Goal: Task Accomplishment & Management: Use online tool/utility

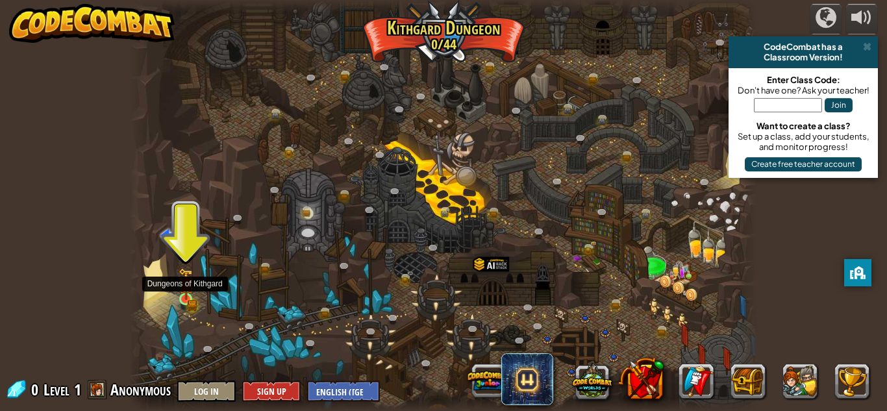
click at [188, 296] on img at bounding box center [186, 284] width 15 height 32
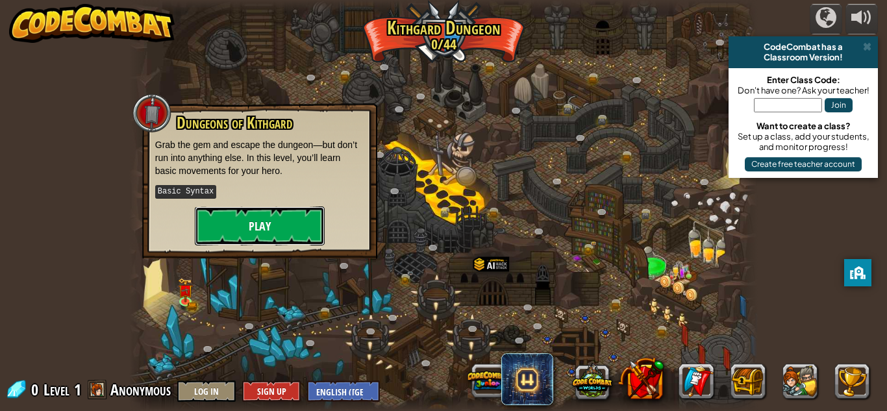
click at [282, 210] on button "Play" at bounding box center [260, 225] width 130 height 39
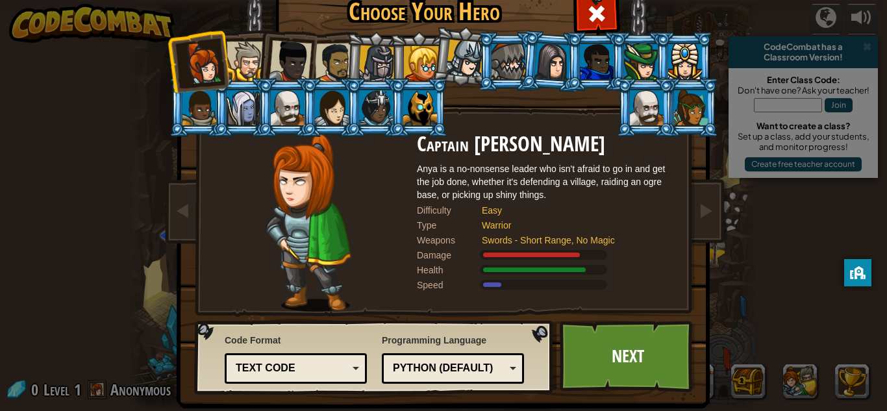
click at [427, 115] on div at bounding box center [420, 107] width 34 height 35
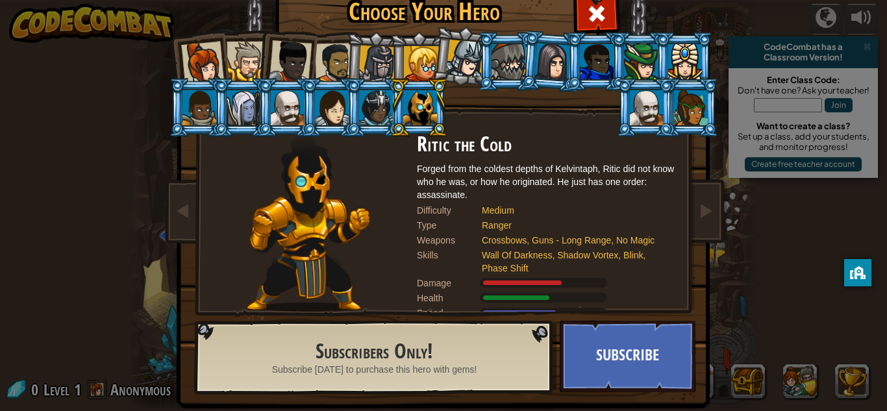
scroll to position [17, 0]
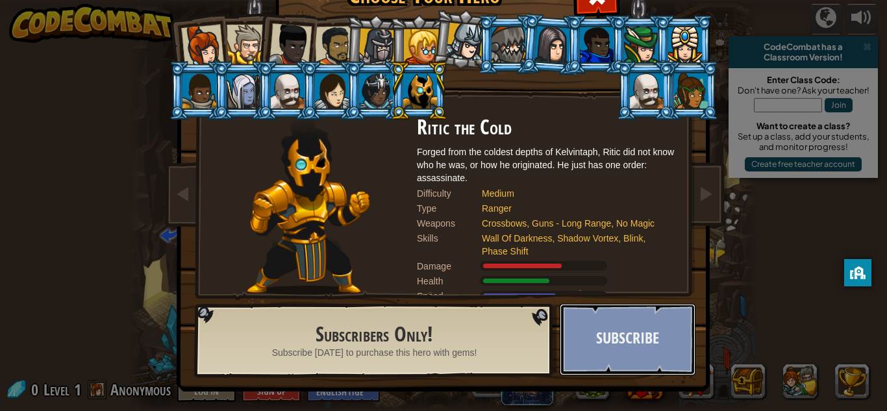
click at [637, 327] on button "Subscribe" at bounding box center [628, 339] width 136 height 71
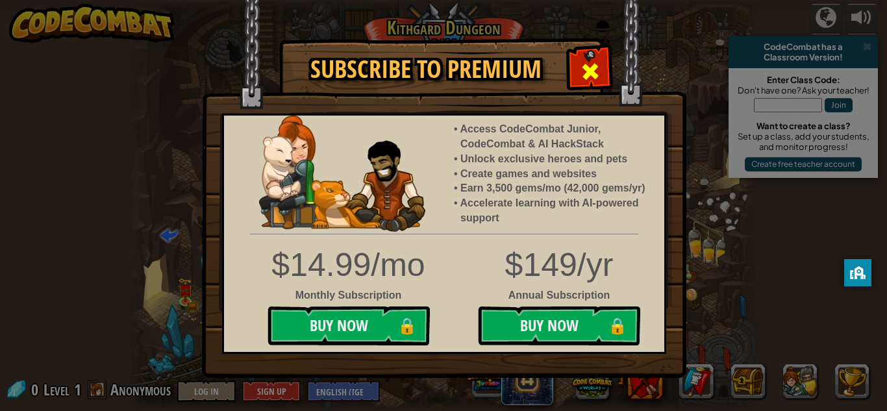
click at [602, 55] on div at bounding box center [589, 69] width 41 height 41
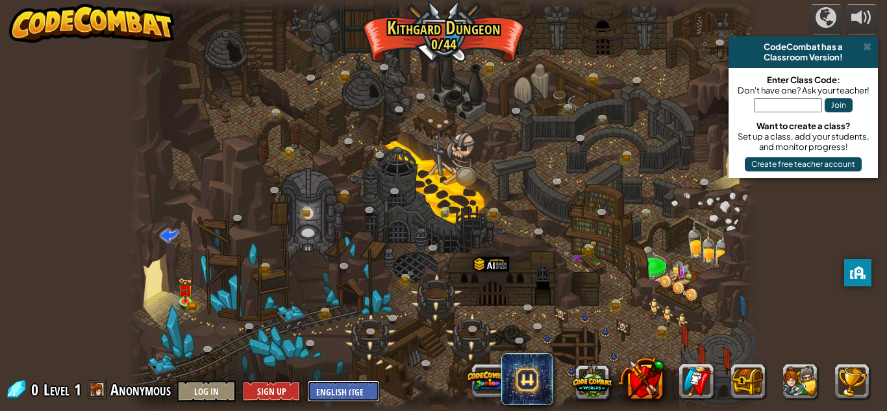
click at [364, 394] on select "English (US) English (UK) 简体中文 繁體中文 русский español (ES) español (América Latin…" at bounding box center [343, 391] width 73 height 21
click at [307, 381] on select "English (US) English (UK) 简体中文 繁體中文 русский español (ES) español (América Latin…" at bounding box center [343, 391] width 73 height 21
click at [211, 385] on button "Log In" at bounding box center [206, 391] width 58 height 21
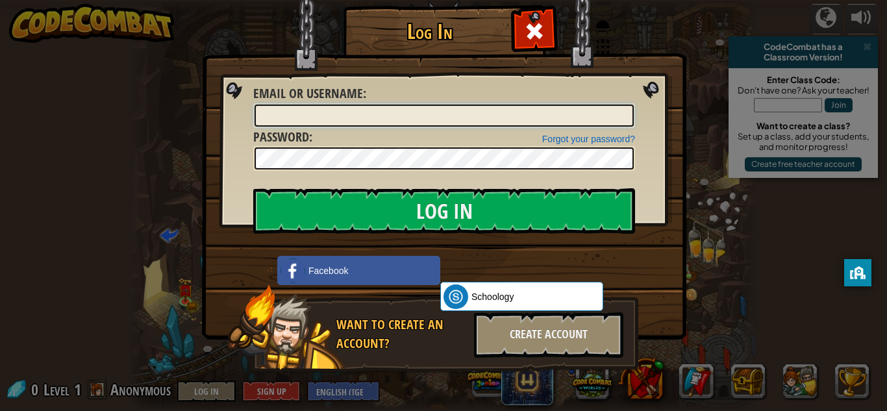
click at [495, 118] on input "Email or Username :" at bounding box center [444, 116] width 379 height 22
click at [253, 188] on input "Log In" at bounding box center [444, 210] width 382 height 45
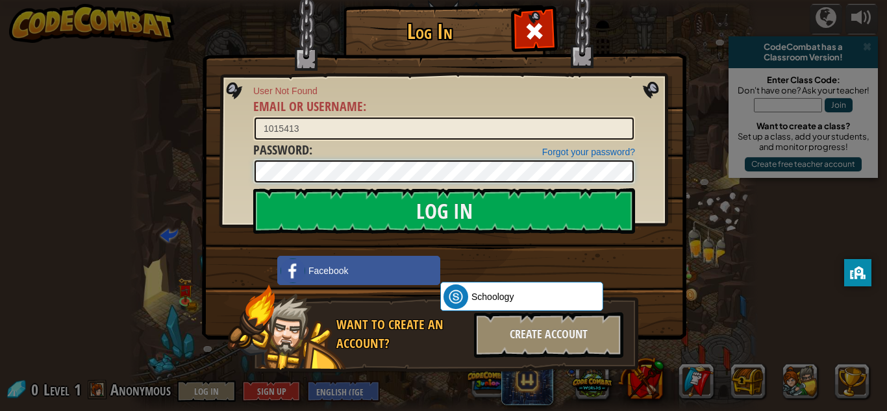
click at [253, 188] on input "Log In" at bounding box center [444, 210] width 382 height 45
click at [439, 123] on input "1015413" at bounding box center [444, 129] width 379 height 22
type input "1"
click at [253, 188] on input "Log In" at bounding box center [444, 210] width 382 height 45
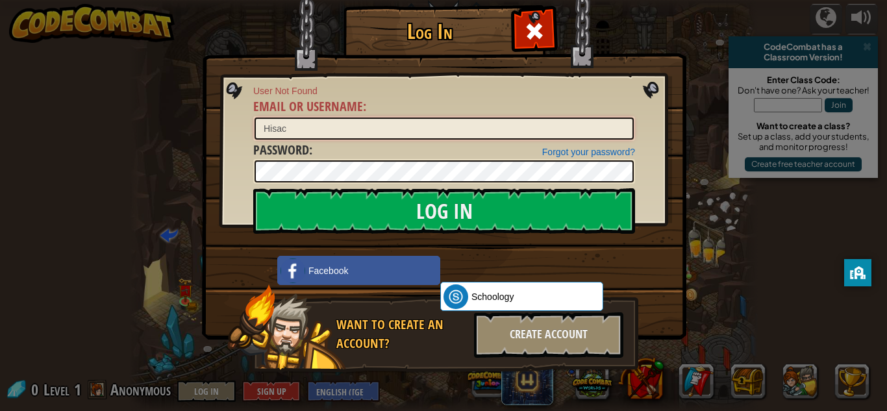
click at [253, 188] on input "Log In" at bounding box center [444, 210] width 382 height 45
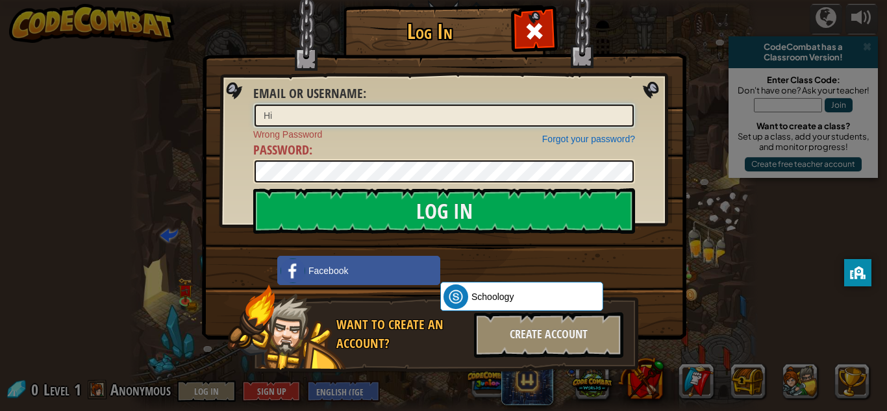
type input "H"
type input "1"
type input "1015413"
click at [253, 188] on input "Log In" at bounding box center [444, 210] width 382 height 45
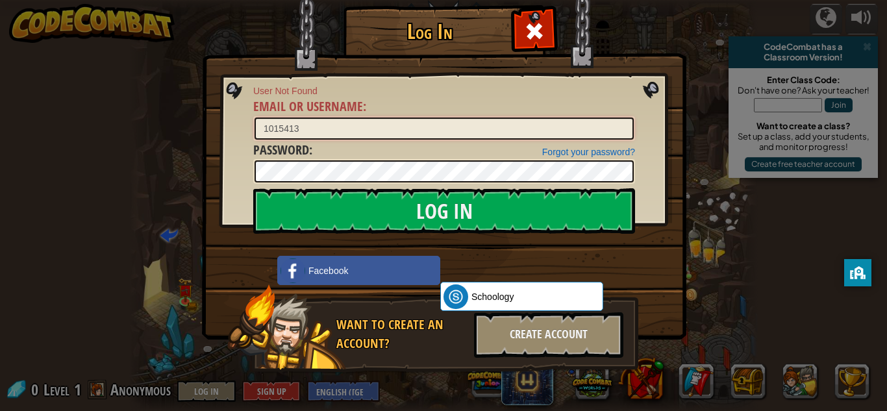
click at [253, 188] on input "Log In" at bounding box center [444, 210] width 382 height 45
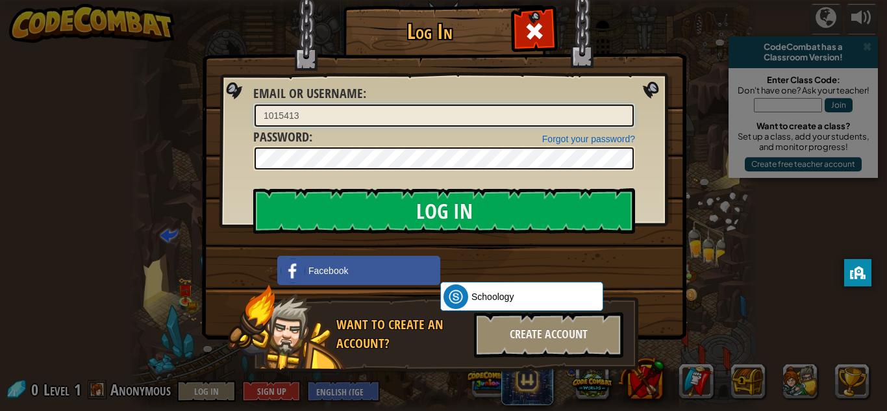
click at [253, 188] on input "Log In" at bounding box center [444, 210] width 382 height 45
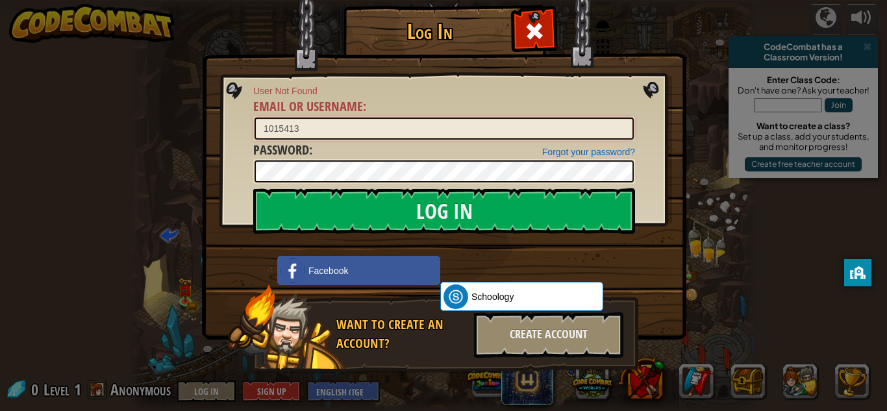
click at [253, 188] on input "Log In" at bounding box center [444, 210] width 382 height 45
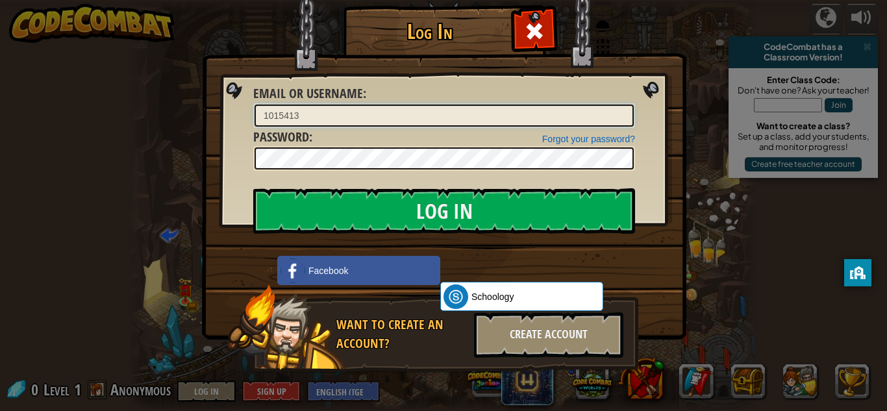
click at [253, 188] on input "Log In" at bounding box center [444, 210] width 382 height 45
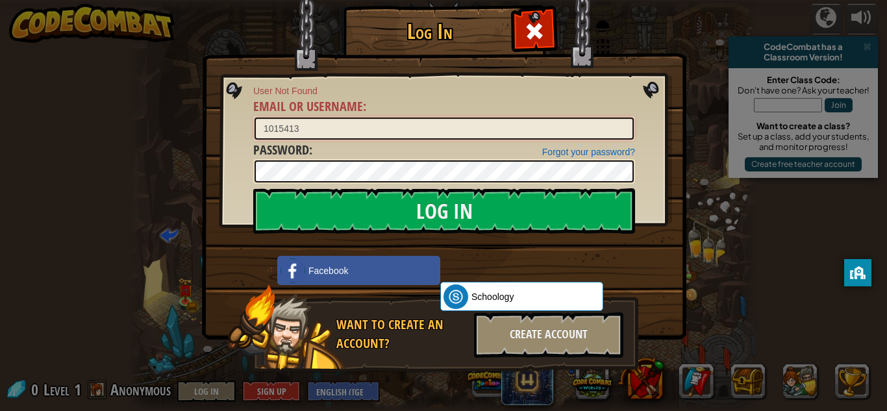
click at [253, 188] on input "Log In" at bounding box center [444, 210] width 382 height 45
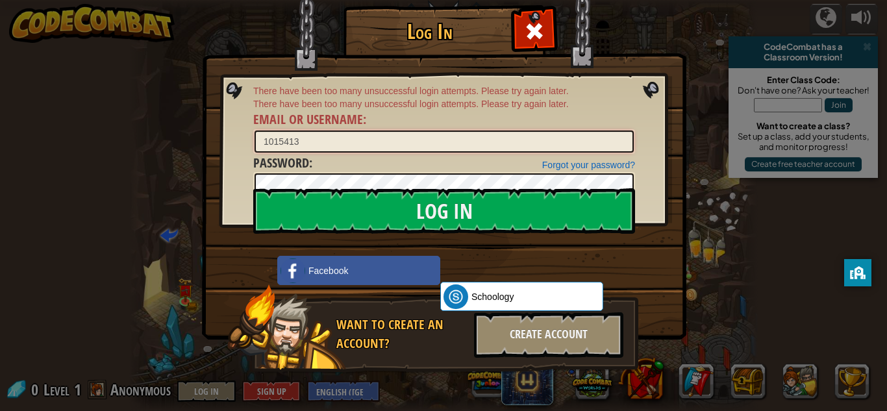
click at [253, 188] on input "Log In" at bounding box center [444, 210] width 382 height 45
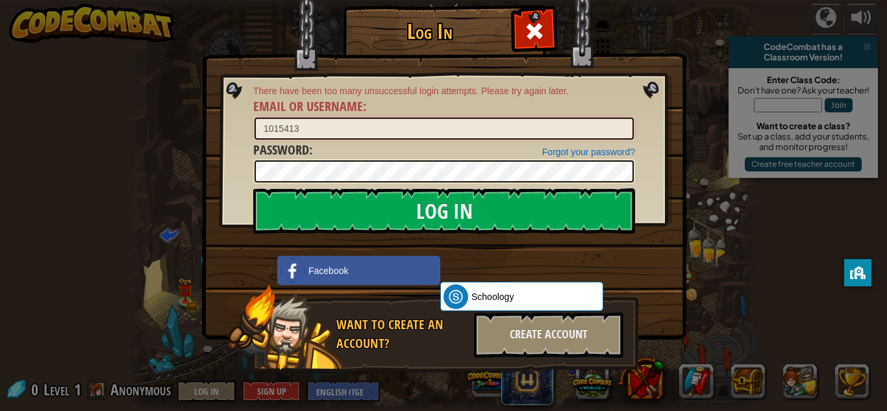
click at [253, 188] on input "Log In" at bounding box center [444, 210] width 382 height 45
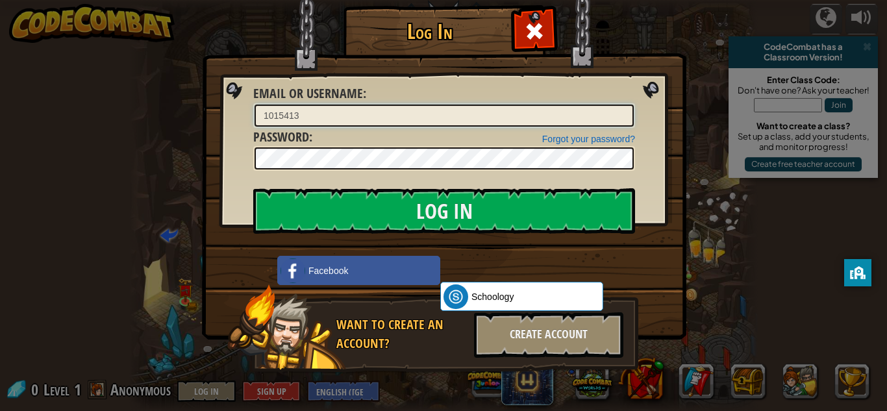
click at [253, 188] on input "Log In" at bounding box center [444, 210] width 382 height 45
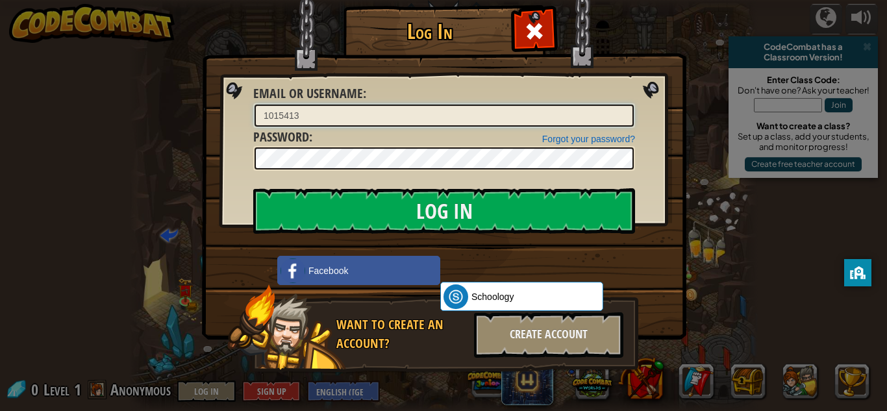
click at [253, 188] on input "Log In" at bounding box center [444, 210] width 382 height 45
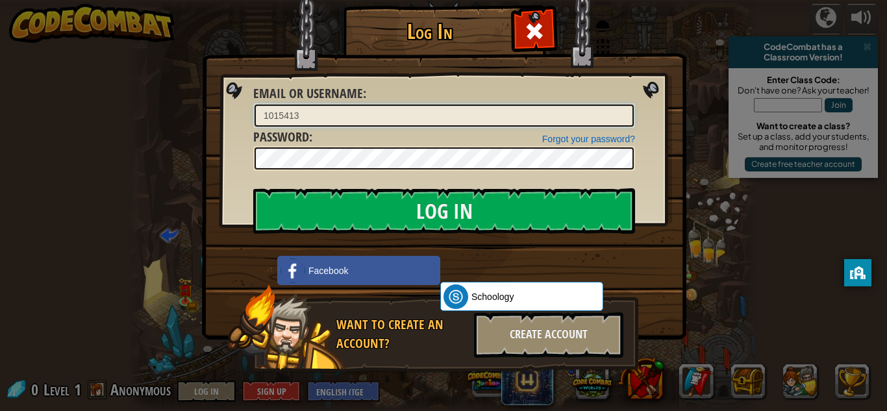
click at [253, 188] on input "Log In" at bounding box center [444, 210] width 382 height 45
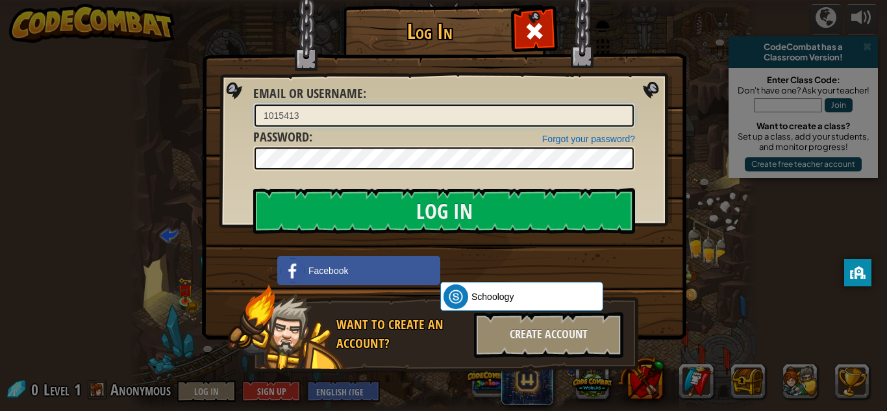
click at [253, 188] on input "Log In" at bounding box center [444, 210] width 382 height 45
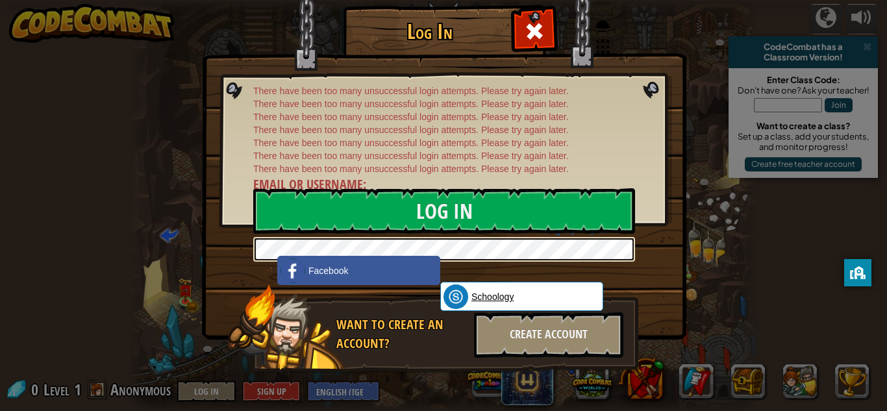
click at [469, 303] on link "Schoology" at bounding box center [521, 296] width 163 height 29
click at [533, 43] on div at bounding box center [534, 29] width 41 height 41
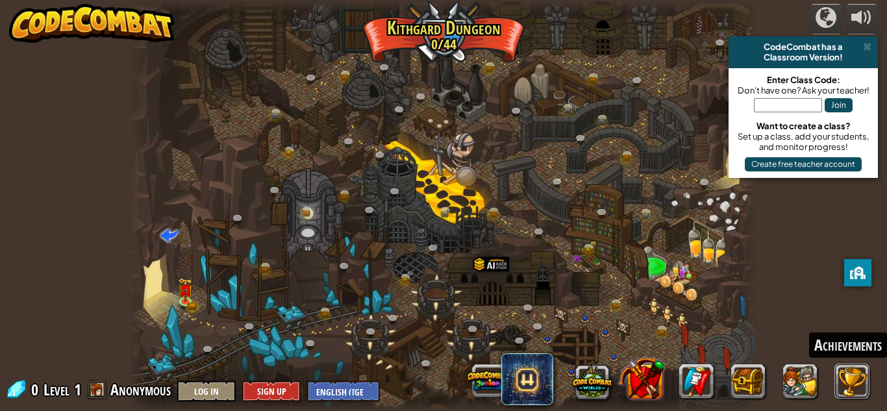
drag, startPoint x: 842, startPoint y: 383, endPoint x: 640, endPoint y: 373, distance: 202.2
click at [640, 373] on div "Achievements" at bounding box center [670, 381] width 416 height 52
click at [837, 106] on button "Join" at bounding box center [839, 105] width 28 height 14
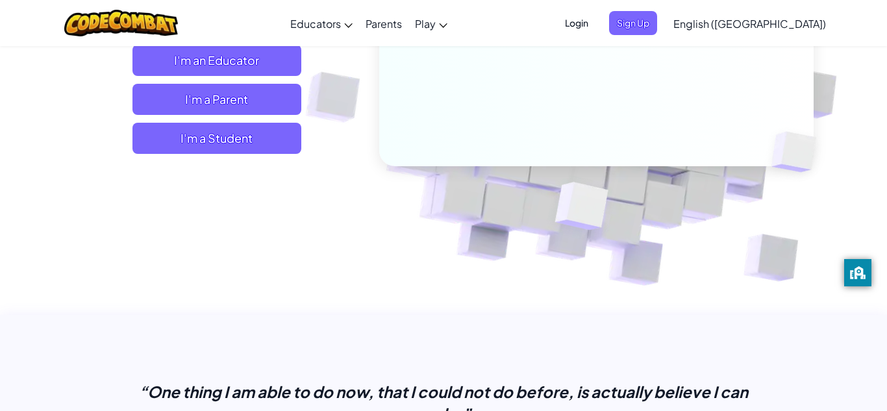
scroll to position [249, 0]
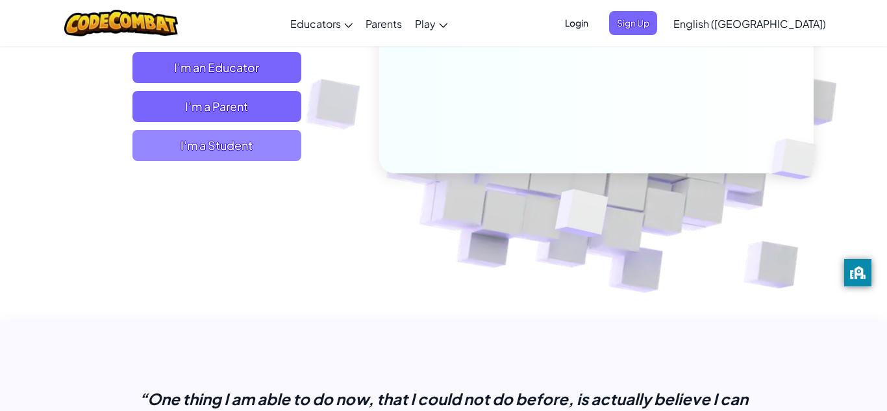
click at [241, 147] on span "I'm a Student" at bounding box center [216, 145] width 169 height 31
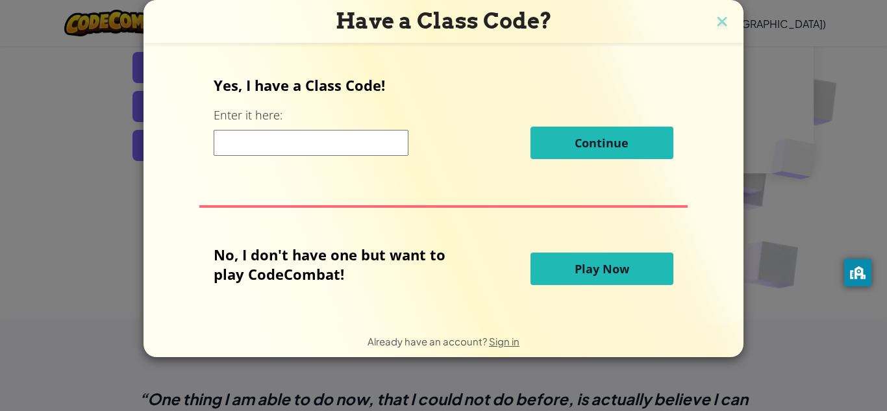
click at [347, 142] on input at bounding box center [311, 143] width 195 height 26
click at [595, 273] on span "Play Now" at bounding box center [602, 269] width 55 height 16
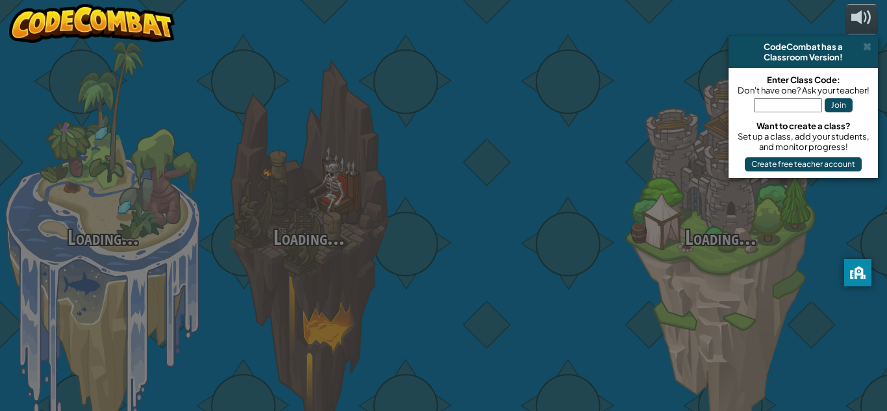
click at [589, 268] on div at bounding box center [515, 206] width 206 height 412
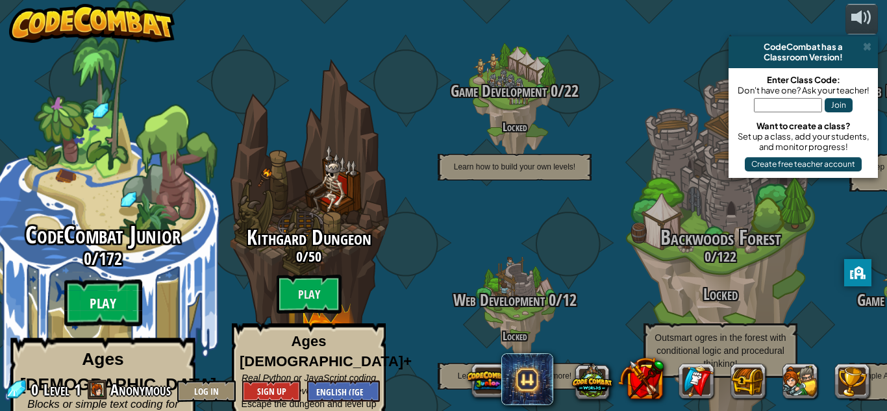
click at [140, 280] on btn "Play" at bounding box center [103, 303] width 78 height 47
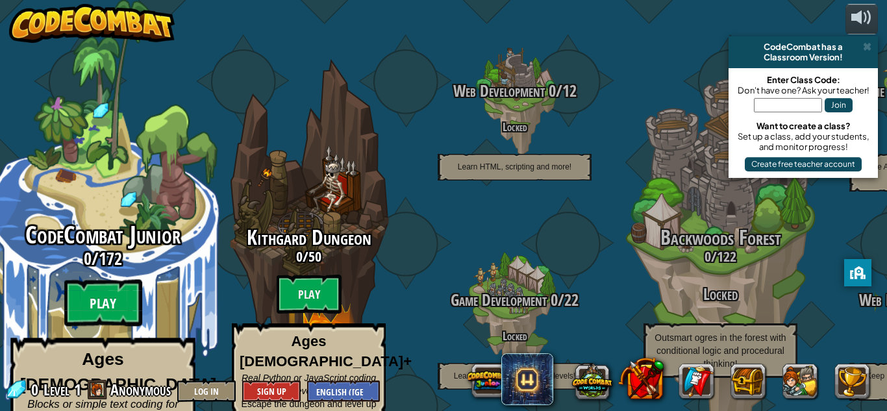
click at [110, 280] on btn "Play" at bounding box center [103, 303] width 78 height 47
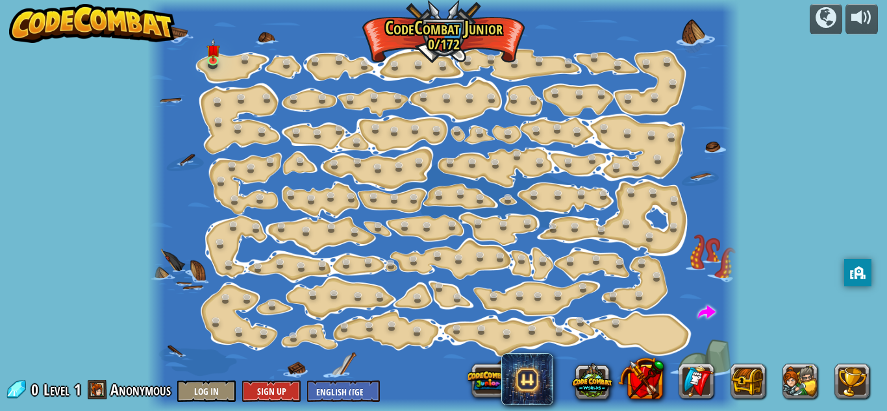
click at [239, 147] on div at bounding box center [443, 205] width 592 height 411
click at [216, 58] on img at bounding box center [213, 44] width 14 height 31
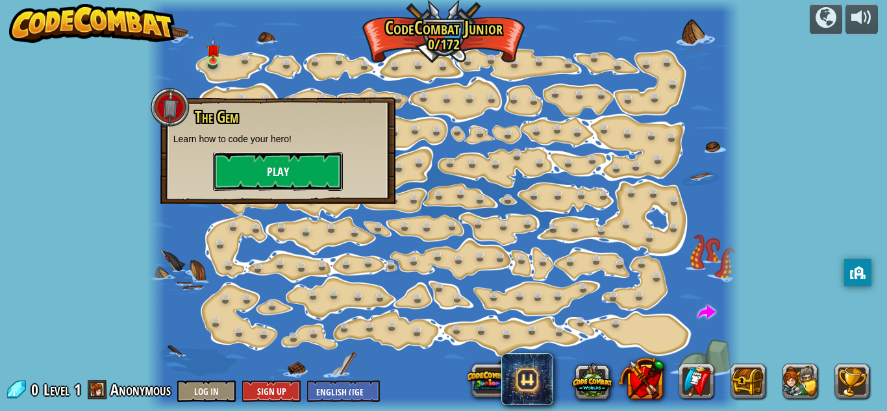
click at [295, 160] on button "Play" at bounding box center [278, 171] width 130 height 39
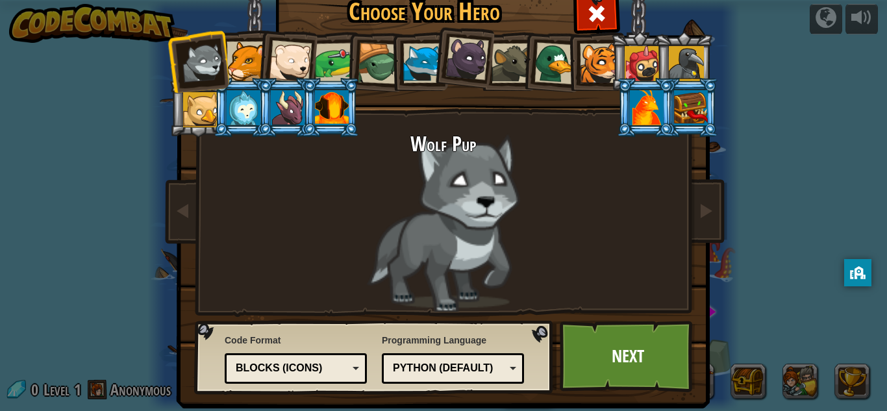
click at [657, 117] on div at bounding box center [647, 107] width 34 height 35
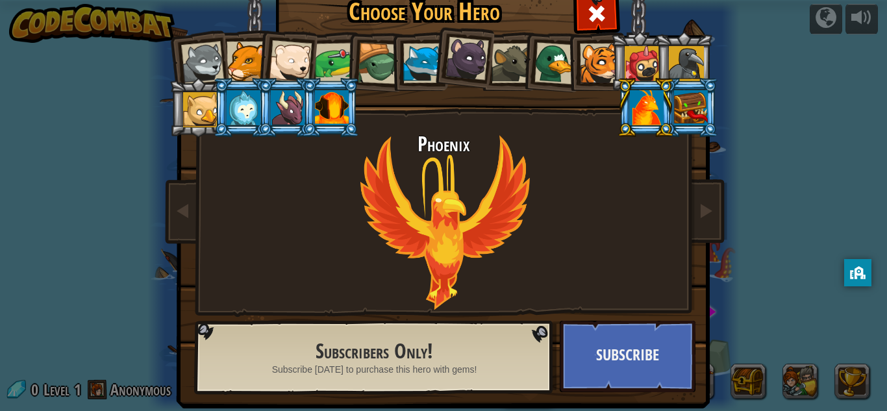
click at [331, 106] on div at bounding box center [332, 107] width 34 height 35
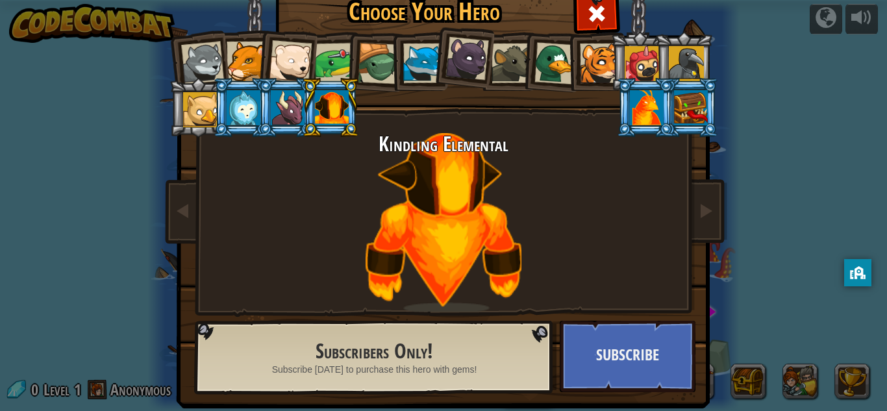
click at [431, 42] on li at bounding box center [419, 61] width 58 height 59
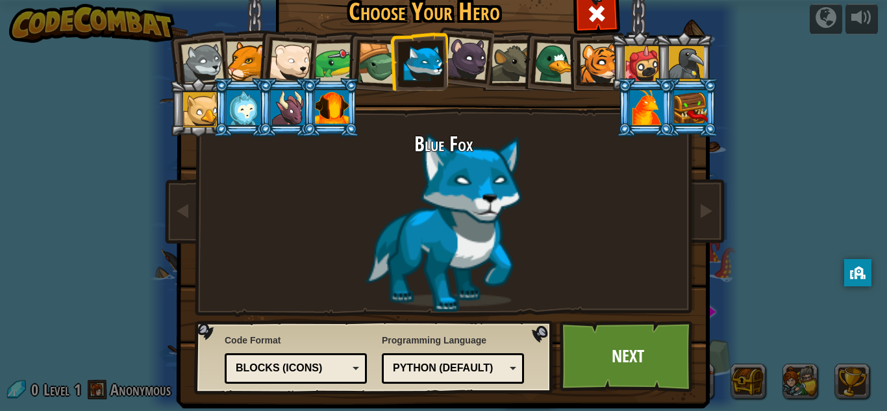
click at [455, 78] on li at bounding box center [462, 56] width 64 height 65
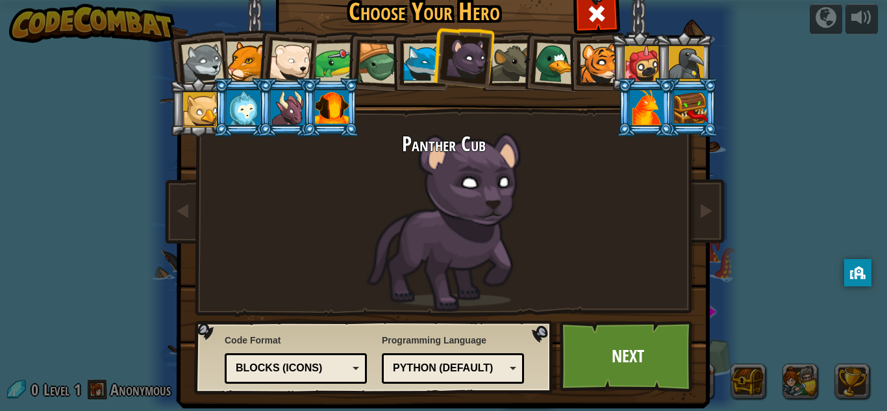
click at [643, 54] on div at bounding box center [642, 63] width 35 height 35
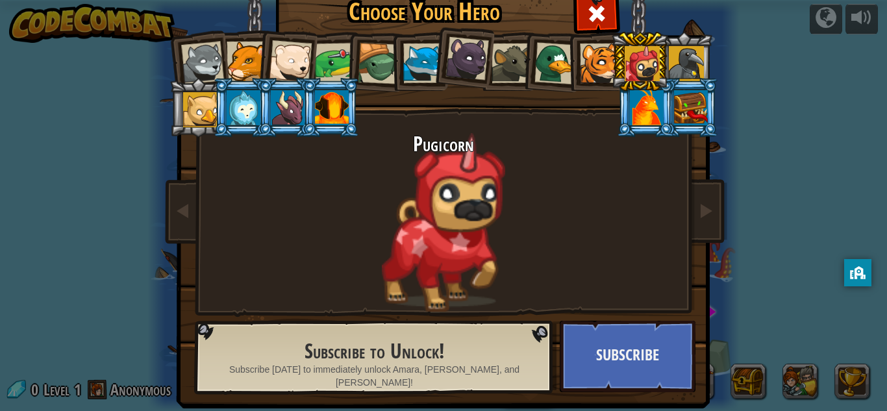
click at [674, 59] on div at bounding box center [686, 63] width 35 height 35
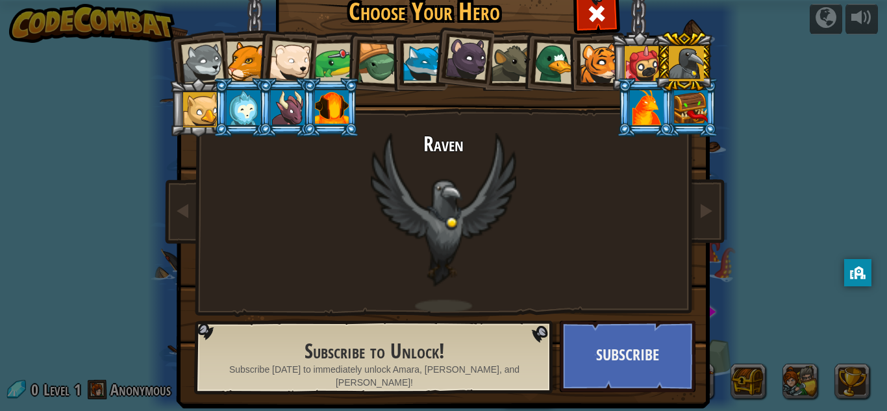
click at [323, 96] on div at bounding box center [332, 107] width 34 height 35
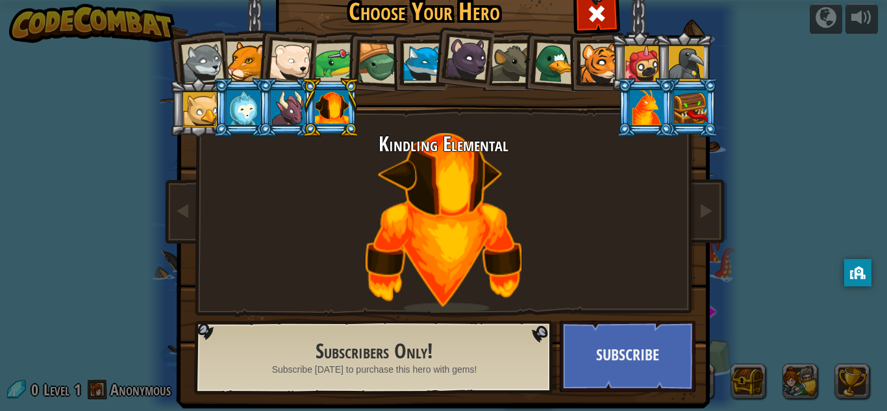
click at [198, 99] on div at bounding box center [200, 109] width 35 height 35
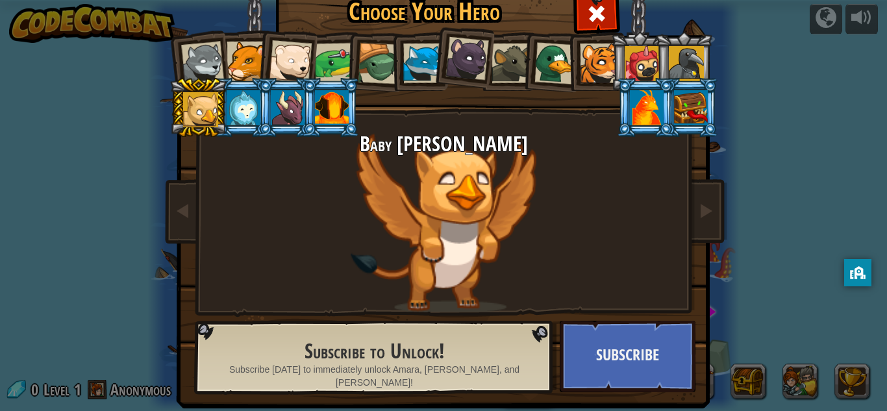
click at [474, 62] on div at bounding box center [467, 59] width 44 height 44
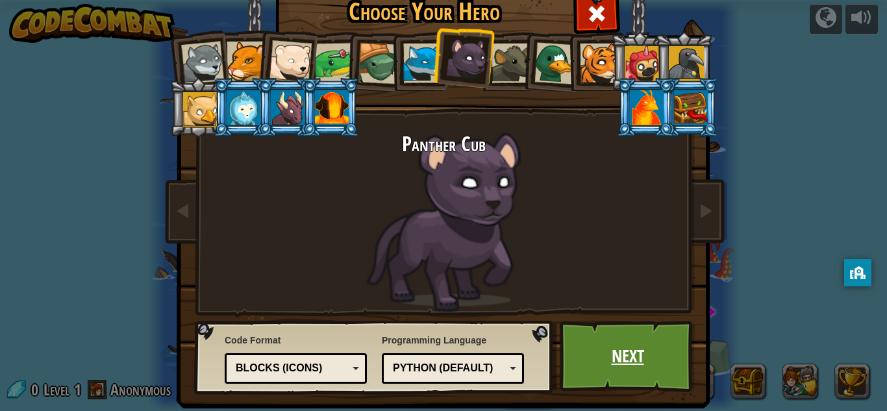
click at [632, 362] on link "Next" at bounding box center [628, 356] width 136 height 71
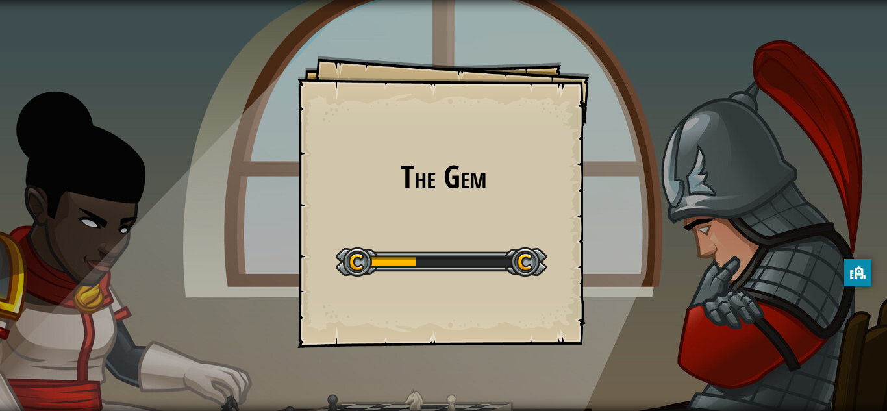
click at [513, 295] on div "The Gem Goals Start Level Error loading from server. Try refreshing the page. Y…" at bounding box center [443, 202] width 292 height 292
click at [421, 268] on div at bounding box center [441, 261] width 211 height 29
click at [493, 277] on div "The Gem Goals Start Level Error loading from server. Try refreshing the page. Y…" at bounding box center [443, 205] width 887 height 411
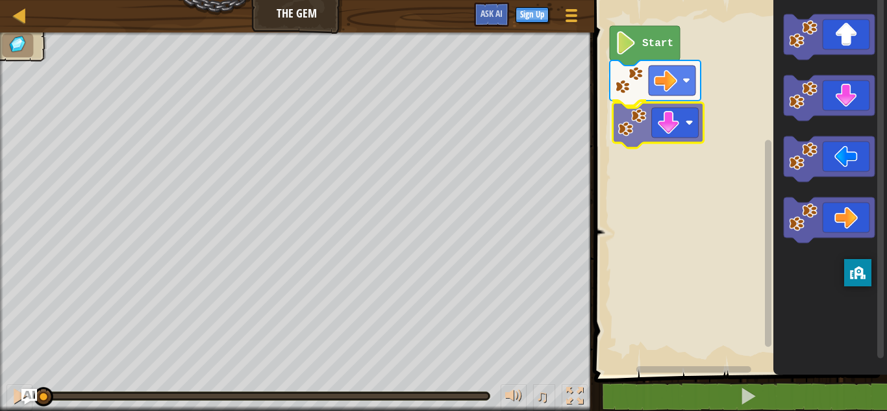
click at [647, 126] on div "Start" at bounding box center [738, 184] width 297 height 381
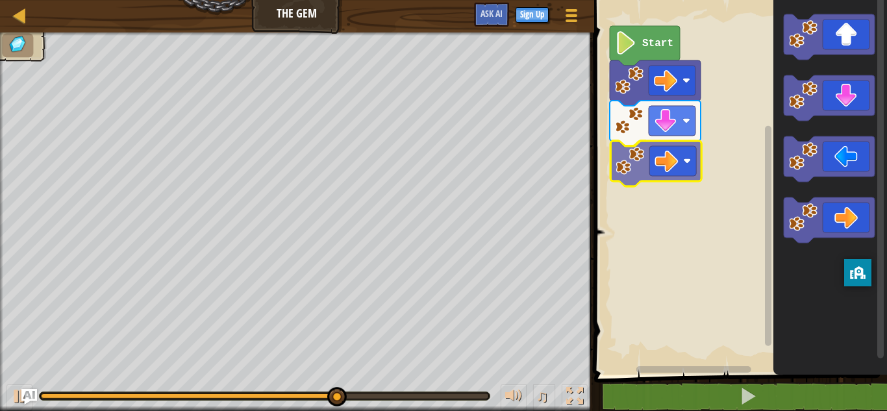
click at [631, 159] on div "Start" at bounding box center [738, 184] width 297 height 381
